Goal: Feedback & Contribution: Submit feedback/report problem

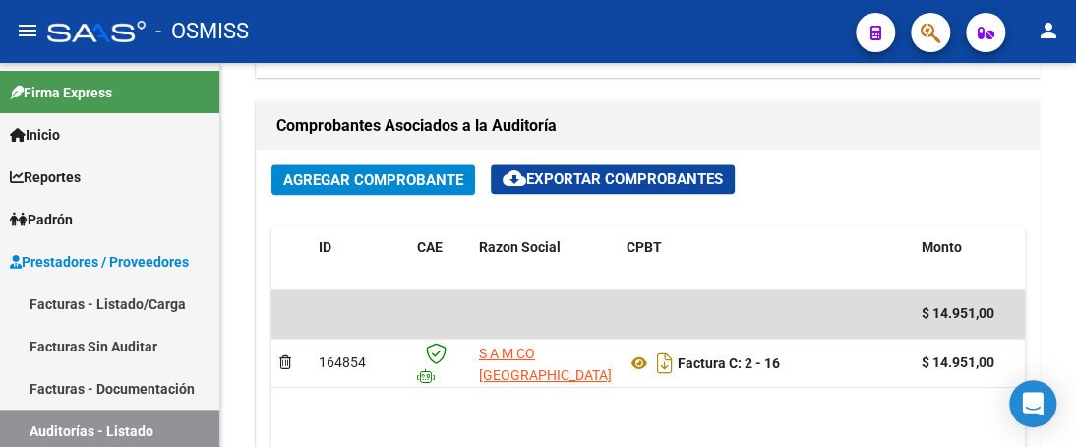
scroll to position [724, 0]
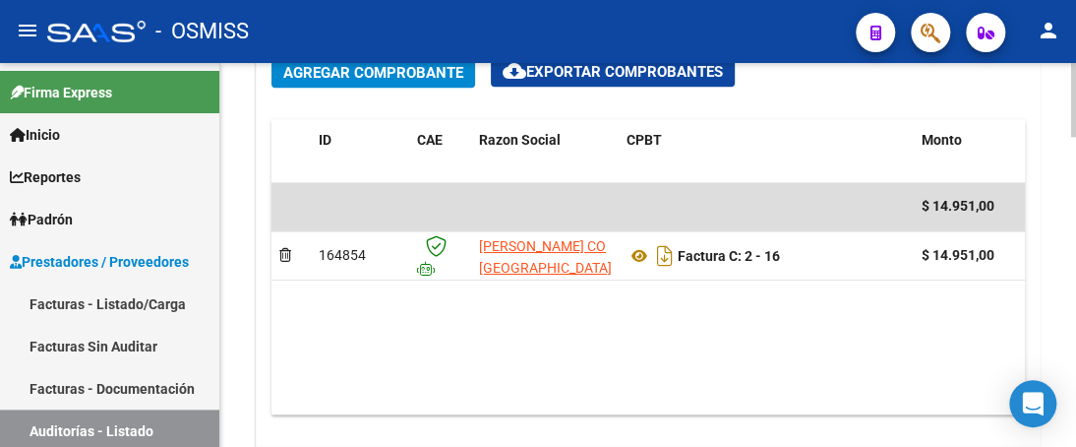
scroll to position [983, 0]
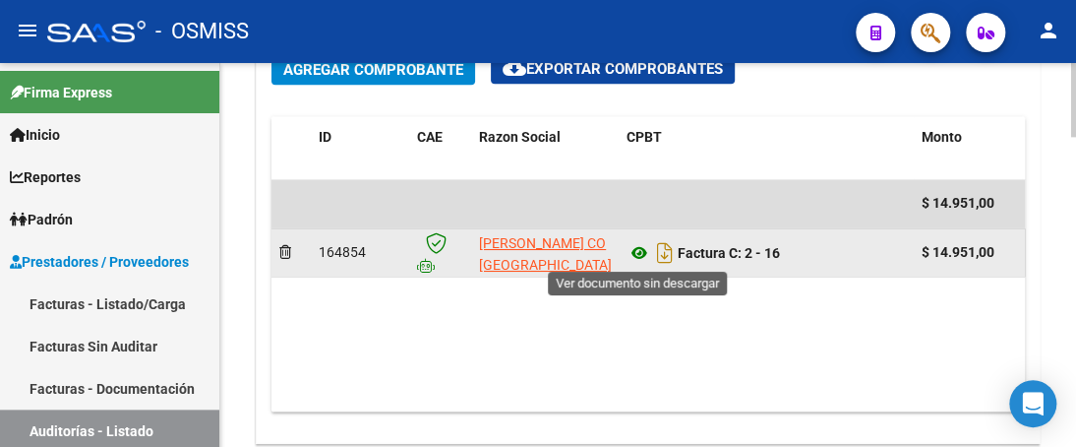
click at [643, 255] on icon at bounding box center [639, 253] width 26 height 24
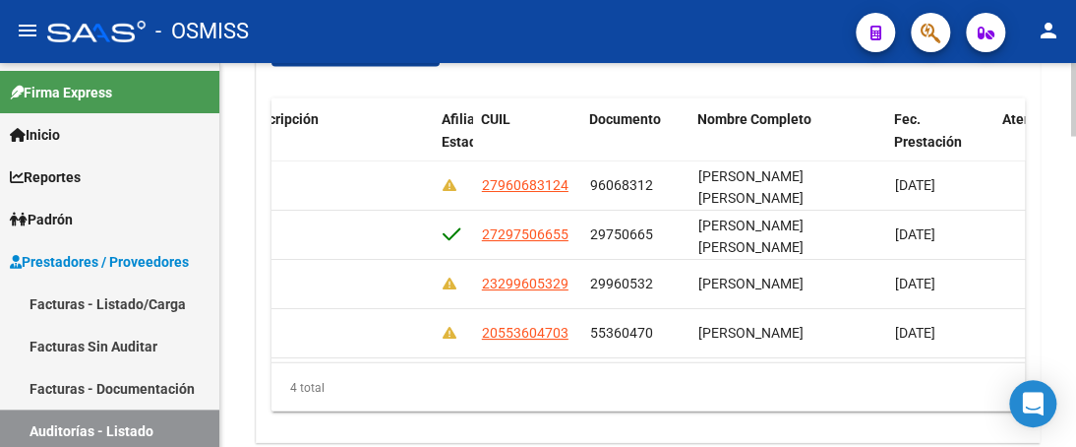
scroll to position [0, 1529]
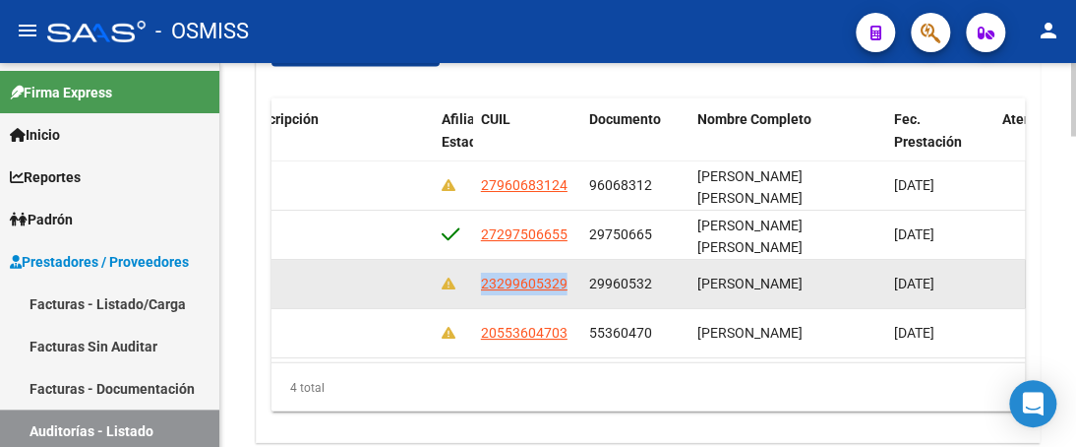
drag, startPoint x: 474, startPoint y: 283, endPoint x: 576, endPoint y: 281, distance: 102.3
click at [576, 281] on datatable-body-cell "23299605329" at bounding box center [527, 284] width 108 height 48
copy span "23299605329"
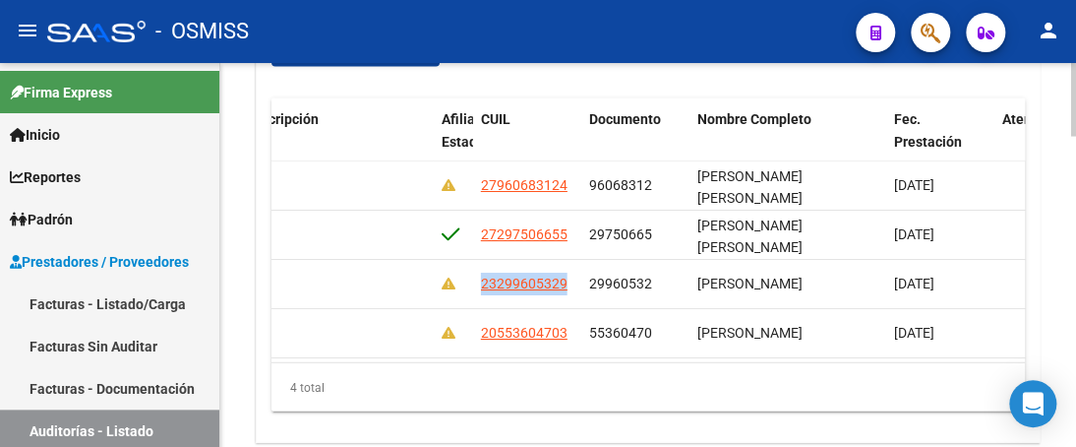
scroll to position [0, 0]
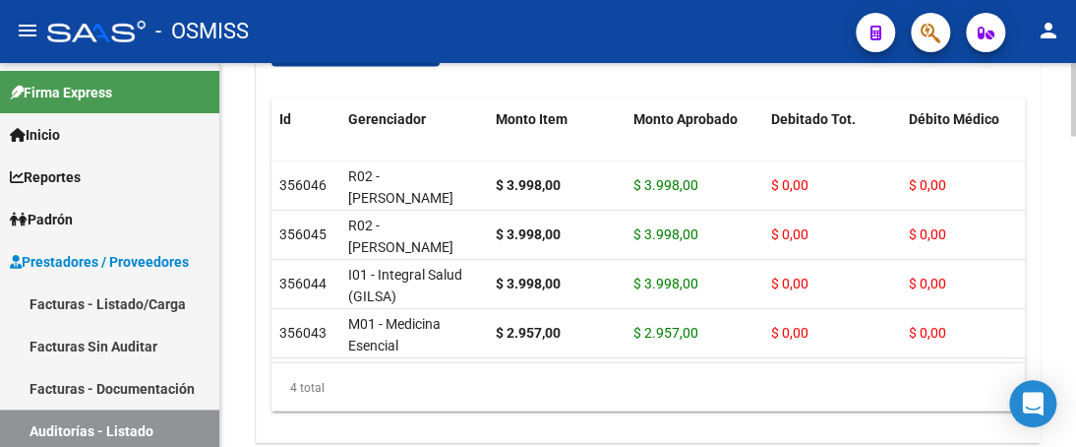
click at [1043, 333] on div "Items/Detalle de la auditoría cloud_download Exportar Items Id Gerenciador Mont…" at bounding box center [648, 208] width 793 height 468
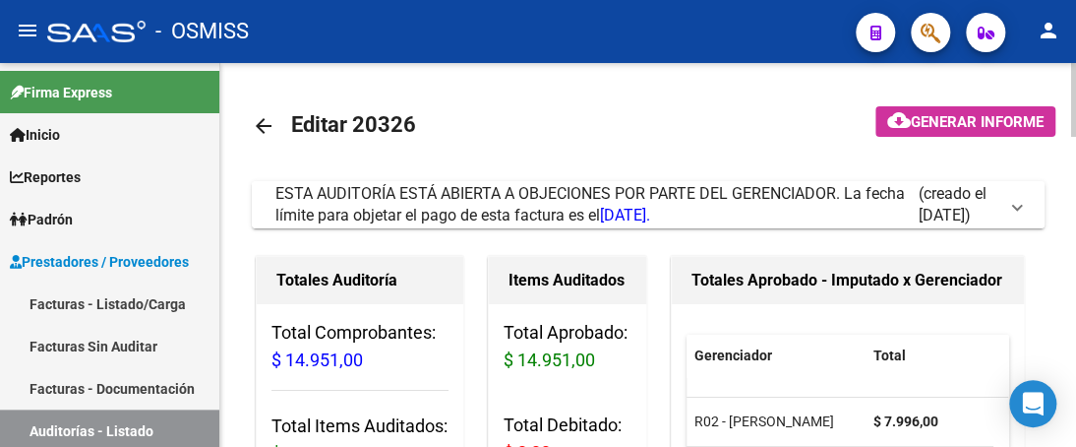
click at [1021, 208] on mat-expansion-panel-header "ESTA AUDITORÍA ESTÁ ABIERTA A OBJECIONES POR PARTE DEL GERENCIADOR. La fecha lí…" at bounding box center [648, 204] width 793 height 47
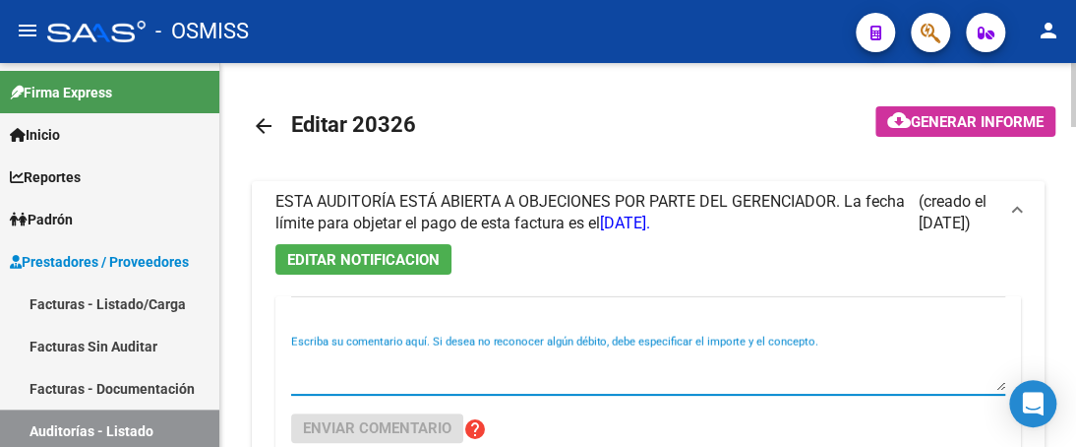
click at [402, 382] on textarea "Escriba su comentario aquí. Si desea no reconocer algún débito, debe especifica…" at bounding box center [648, 370] width 714 height 39
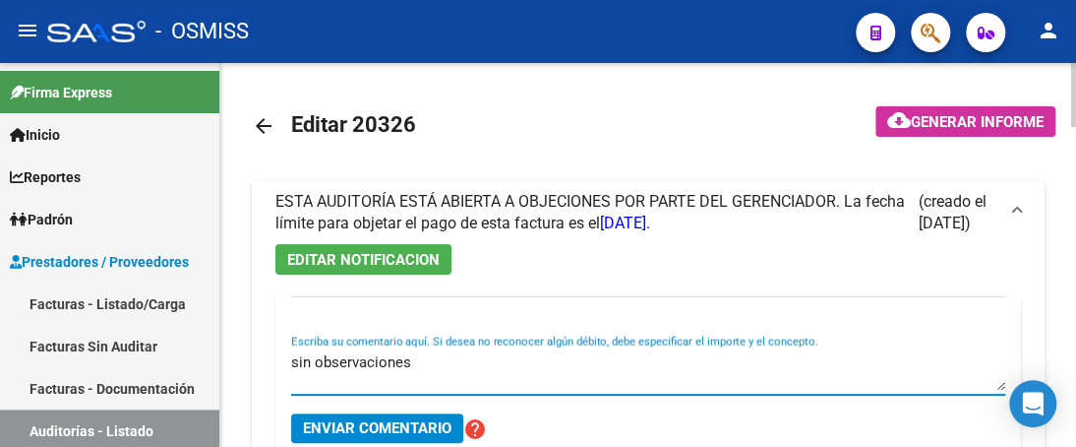
type textarea "sin observaciones"
click at [406, 429] on span "Enviar comentario" at bounding box center [377, 428] width 149 height 18
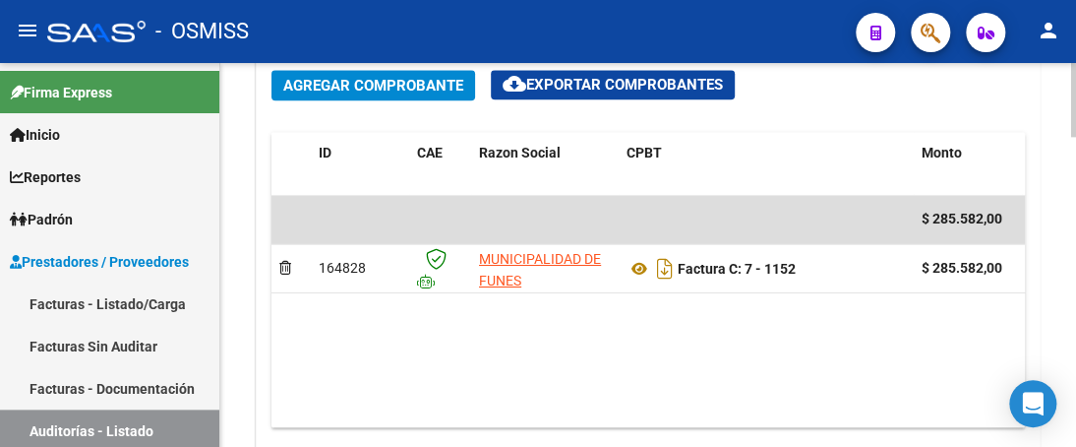
scroll to position [983, 0]
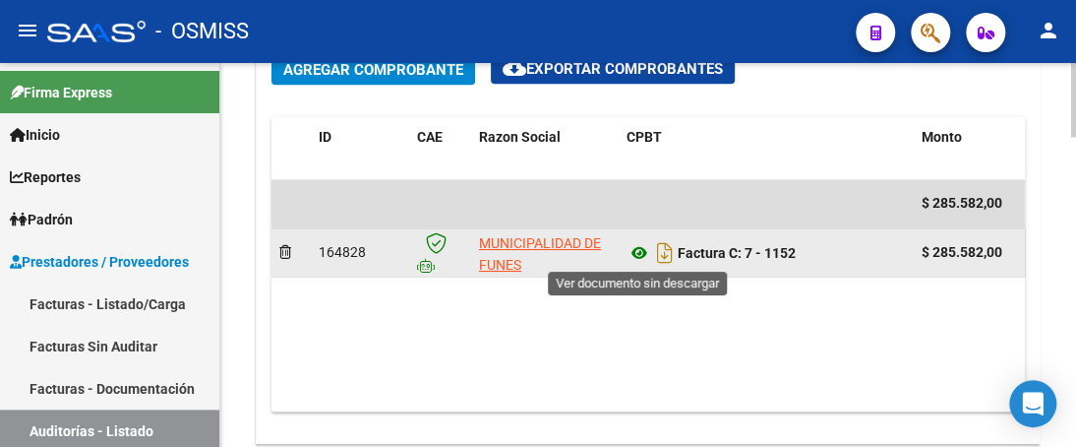
click at [638, 251] on icon at bounding box center [639, 253] width 26 height 24
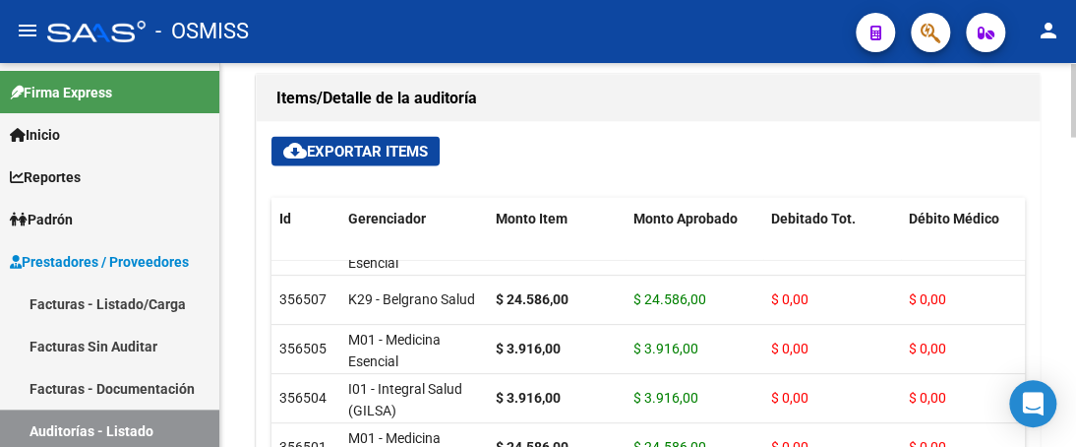
scroll to position [295, 0]
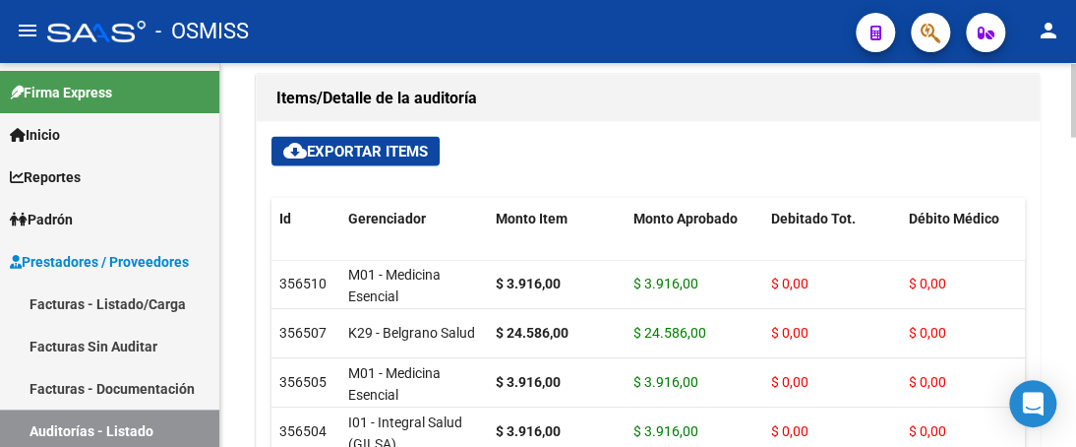
drag, startPoint x: 1070, startPoint y: 347, endPoint x: 1070, endPoint y: 329, distance: 17.7
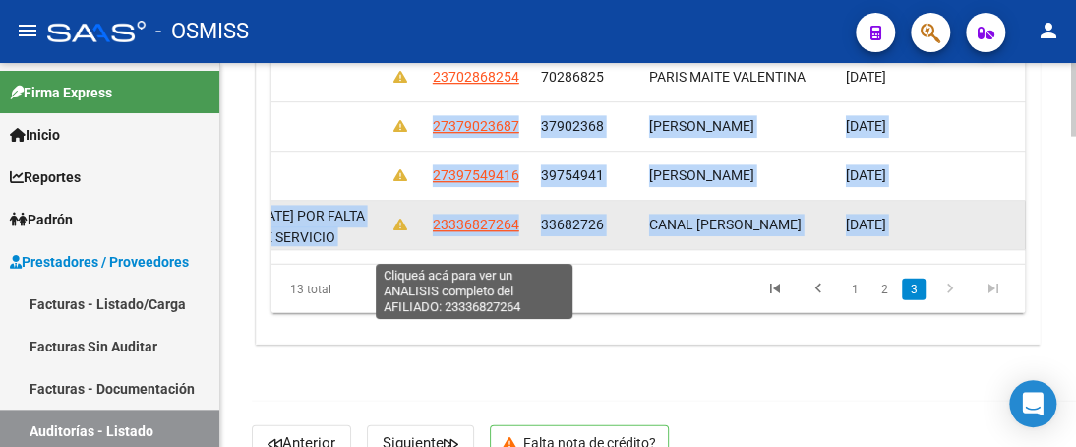
scroll to position [438, 1578]
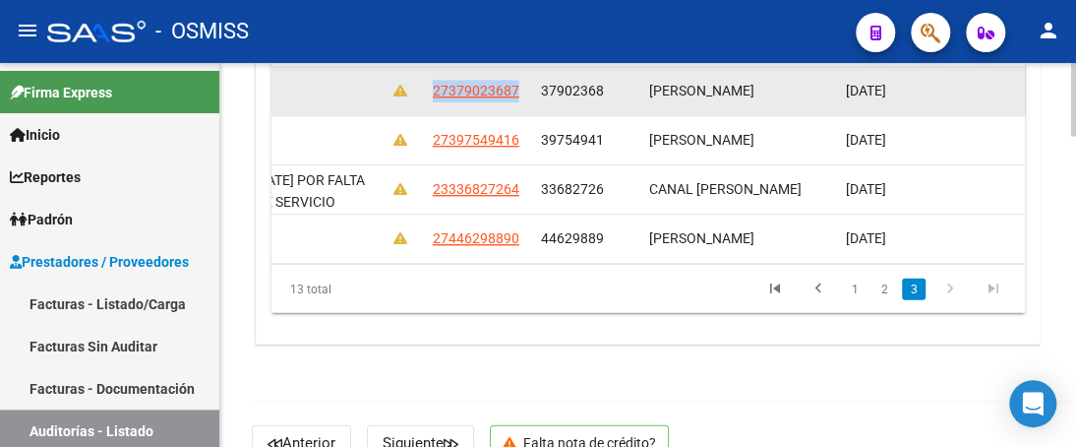
drag, startPoint x: 429, startPoint y: 231, endPoint x: 516, endPoint y: 102, distance: 155.8
click at [516, 102] on datatable-body-cell "27379023687" at bounding box center [479, 92] width 108 height 48
copy span "27379023687"
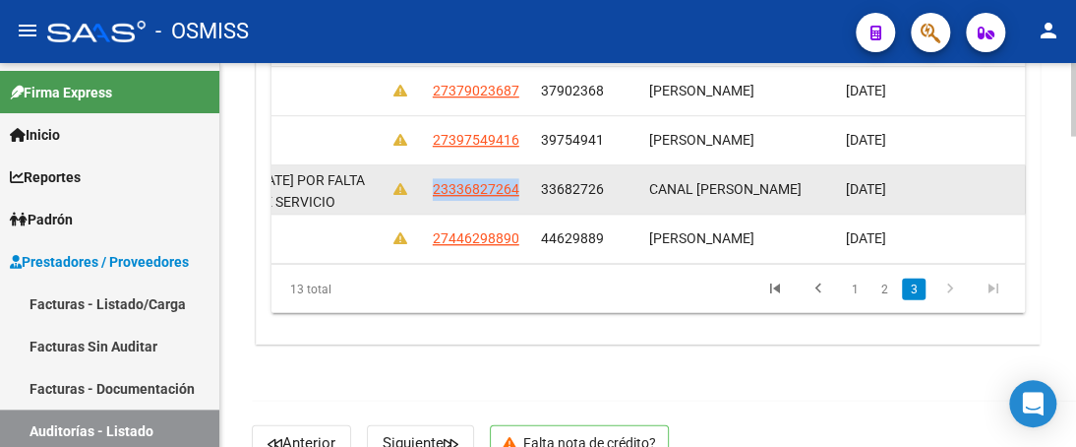
drag, startPoint x: 434, startPoint y: 188, endPoint x: 519, endPoint y: 188, distance: 85.6
click at [519, 188] on div "23336827264" at bounding box center [479, 190] width 92 height 23
copy span "23336827264"
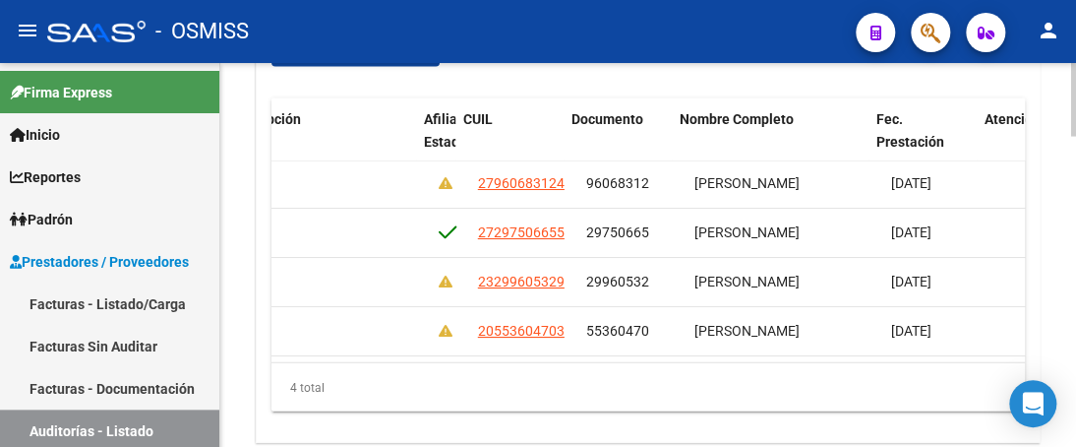
scroll to position [16, 1546]
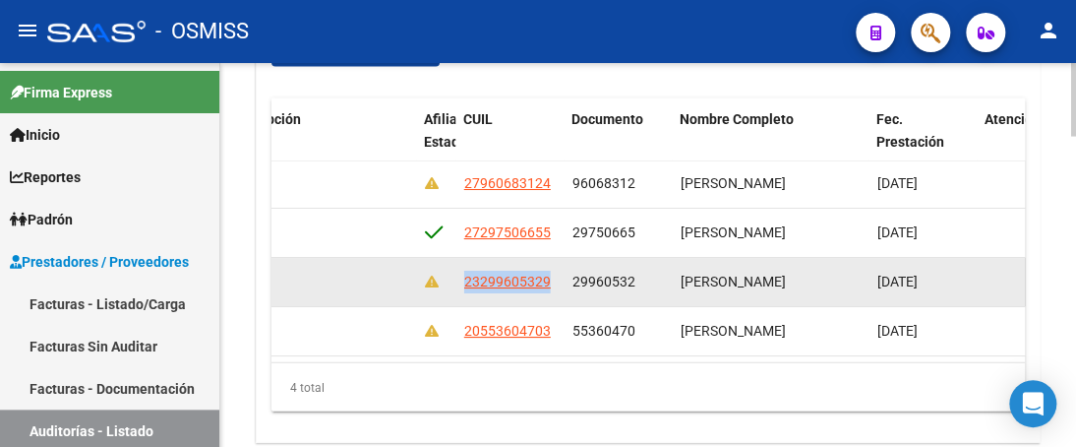
drag, startPoint x: 461, startPoint y: 267, endPoint x: 549, endPoint y: 267, distance: 87.5
click at [549, 267] on datatable-body-cell "23299605329" at bounding box center [510, 282] width 108 height 48
copy span "23299605329"
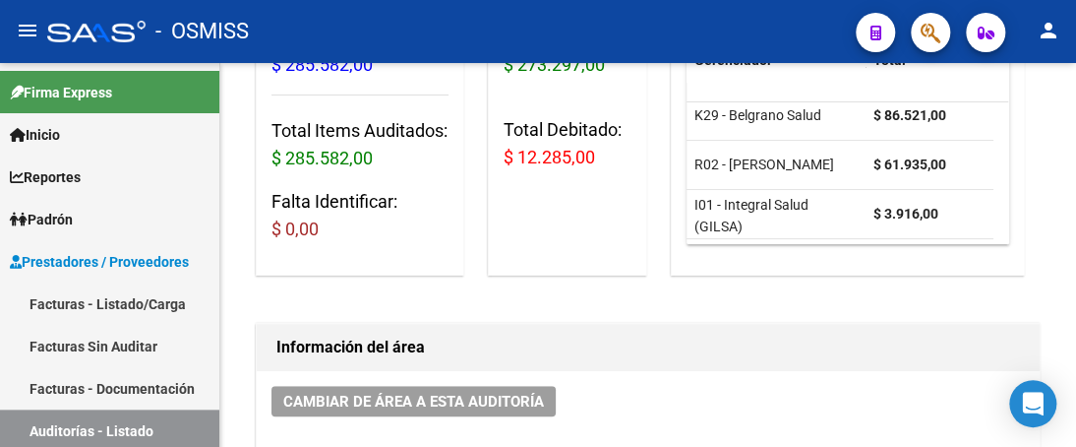
scroll to position [98, 0]
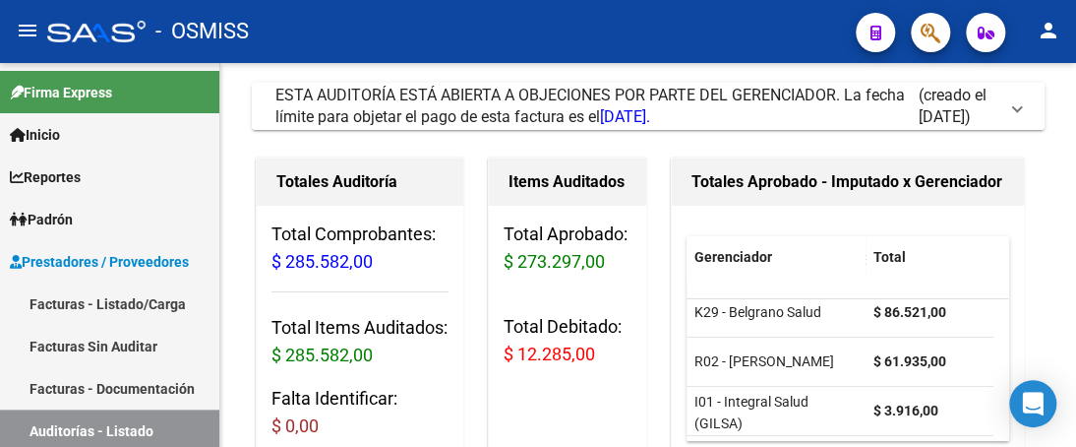
click at [1020, 109] on mat-expansion-panel-header "ESTA AUDITORÍA ESTÁ ABIERTA A OBJECIONES POR PARTE DEL GERENCIADOR. La fecha lí…" at bounding box center [648, 106] width 793 height 47
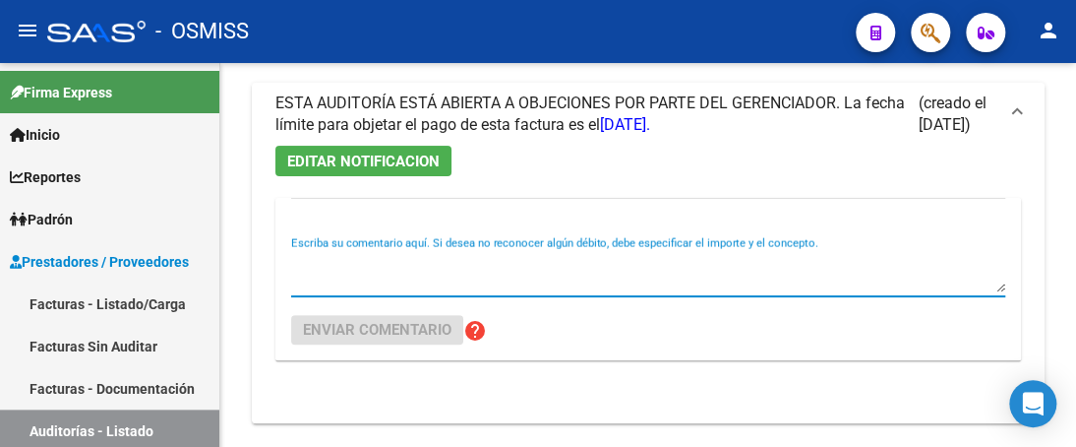
click at [354, 287] on textarea "Escriba su comentario aquí. Si desea no reconocer algún débito, debe especifica…" at bounding box center [648, 272] width 714 height 39
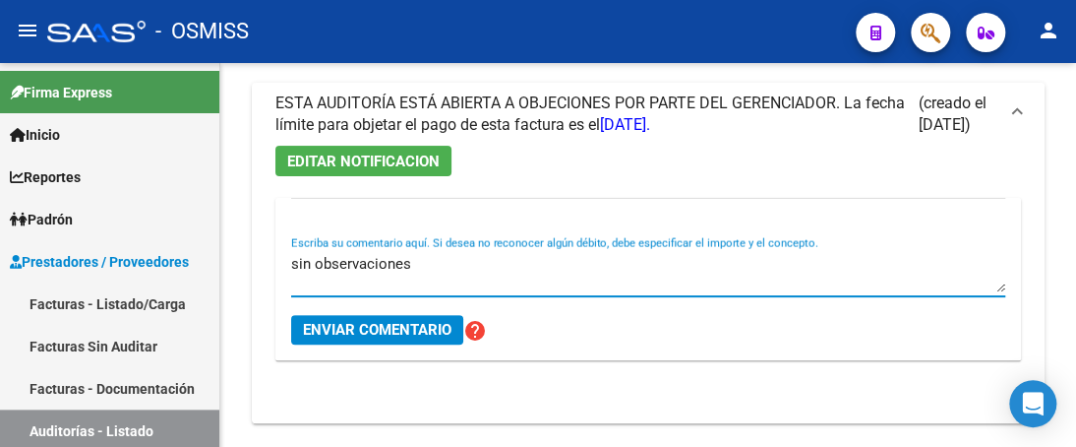
type textarea "sin observaciones"
click at [377, 330] on span "Enviar comentario" at bounding box center [377, 330] width 149 height 18
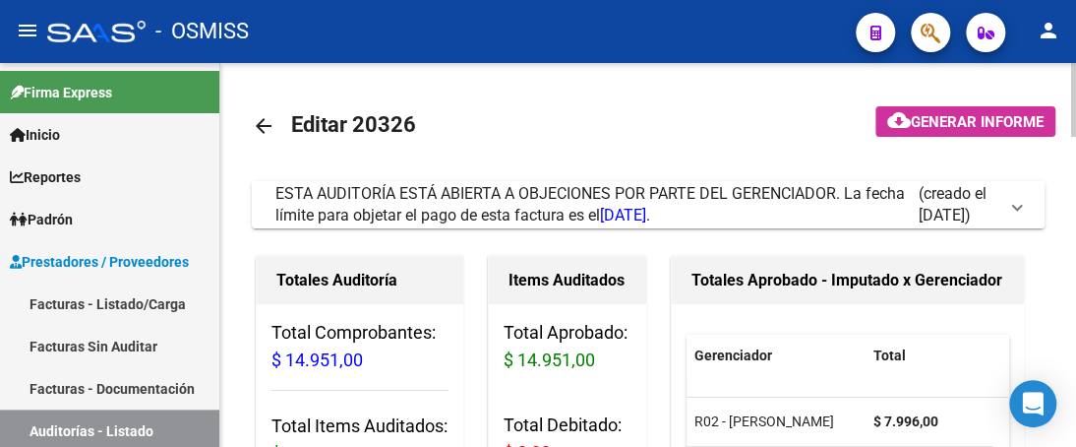
click at [1015, 204] on span at bounding box center [1017, 205] width 8 height 22
